Goal: Information Seeking & Learning: Check status

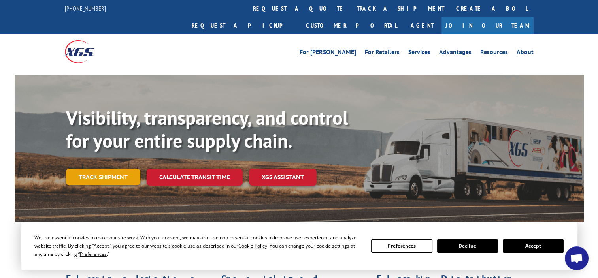
click at [115, 169] on link "Track shipment" at bounding box center [103, 177] width 74 height 17
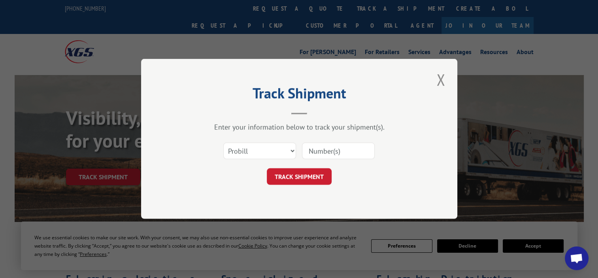
click at [341, 154] on input at bounding box center [338, 151] width 73 height 17
click at [282, 149] on select "Select category... Probill BOL PO" at bounding box center [259, 151] width 73 height 17
select select "bol"
click at [223, 143] on select "Select category... Probill BOL PO" at bounding box center [259, 151] width 73 height 17
click at [328, 151] on input at bounding box center [338, 151] width 73 height 17
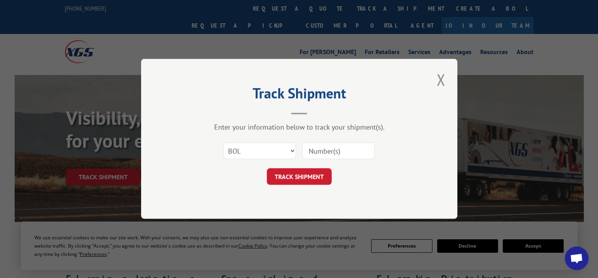
paste input "3348277"
type input "3348277"
click at [311, 176] on button "TRACK SHIPMENT" at bounding box center [299, 177] width 65 height 17
